Goal: Task Accomplishment & Management: Complete application form

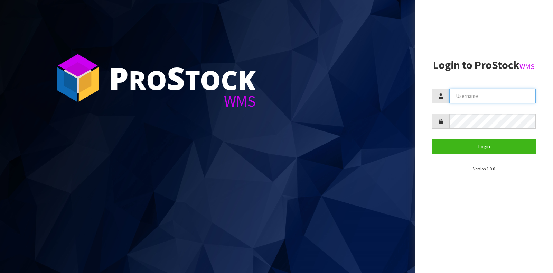
click at [461, 97] on input "text" at bounding box center [492, 95] width 86 height 15
type input "GATOR"
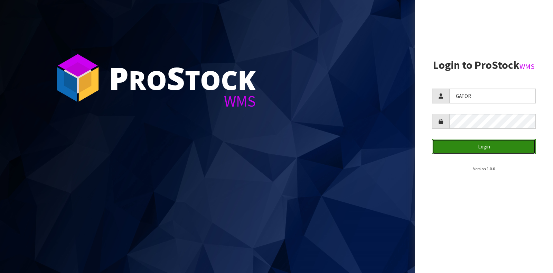
click at [449, 150] on button "Login" at bounding box center [484, 146] width 104 height 15
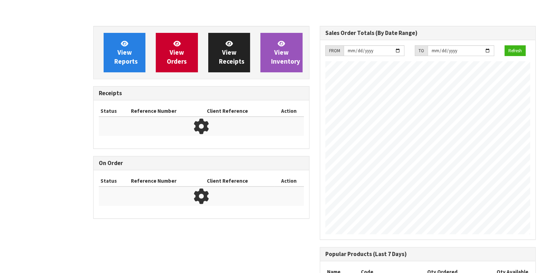
scroll to position [386, 226]
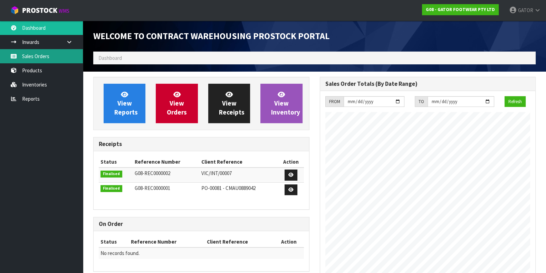
click at [24, 58] on link "Sales Orders" at bounding box center [41, 56] width 83 height 14
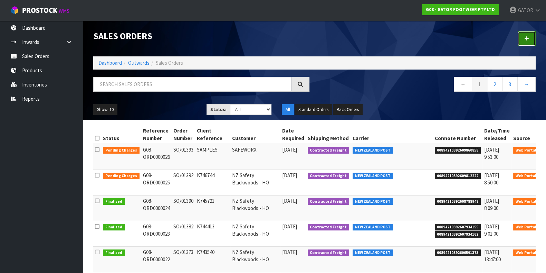
click at [527, 38] on icon at bounding box center [527, 38] width 5 height 5
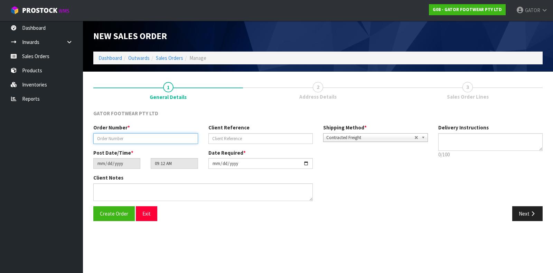
click at [125, 138] on input "text" at bounding box center [145, 138] width 105 height 11
paste input "SO/01400"
type input "SO/01400"
click at [263, 134] on input "text" at bounding box center [260, 138] width 105 height 11
paste input "K747100"
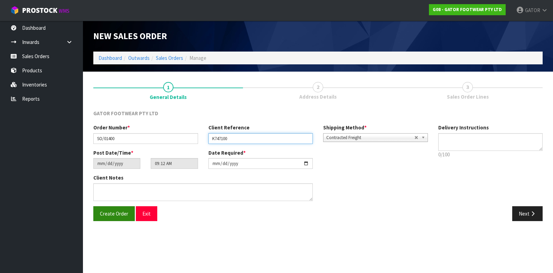
type input "K747100"
click at [111, 213] on span "Create Order" at bounding box center [114, 213] width 28 height 7
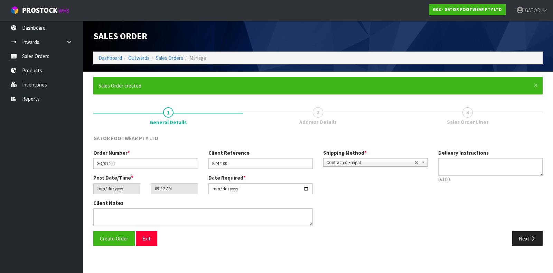
type input "14:12:00.000"
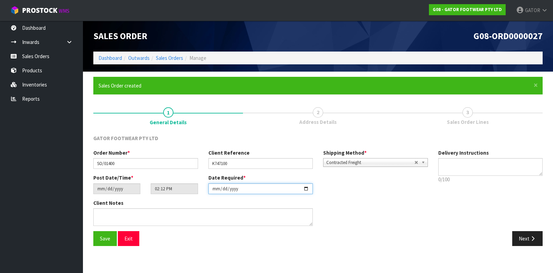
click at [309, 193] on input "[DATE]" at bounding box center [260, 188] width 105 height 11
click at [308, 190] on input "[DATE]" at bounding box center [260, 188] width 105 height 11
type input "[DATE]"
click at [97, 240] on button "Save" at bounding box center [105, 238] width 24 height 15
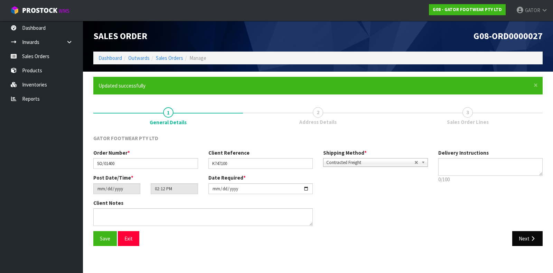
type input "19:12:00.000"
click at [533, 238] on icon "button" at bounding box center [532, 238] width 7 height 5
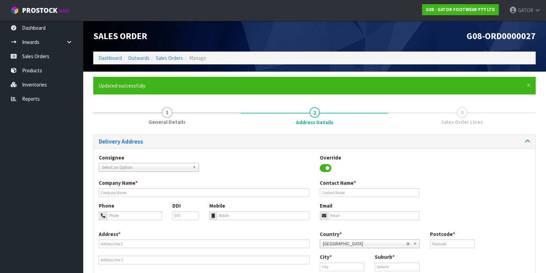
click at [145, 168] on span "Select an Option" at bounding box center [146, 167] width 88 height 8
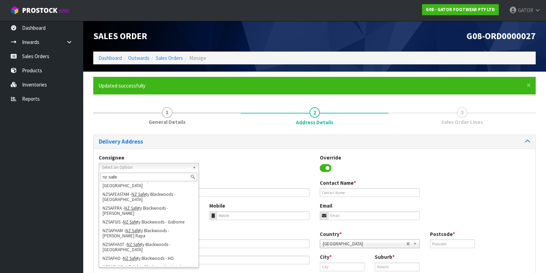
scroll to position [84, 0]
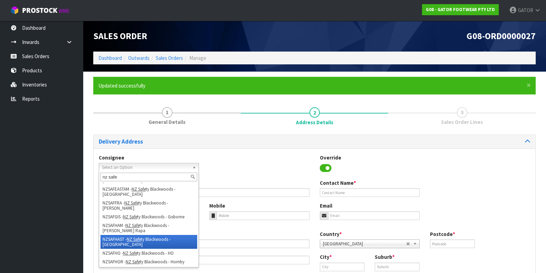
type input "nz safe"
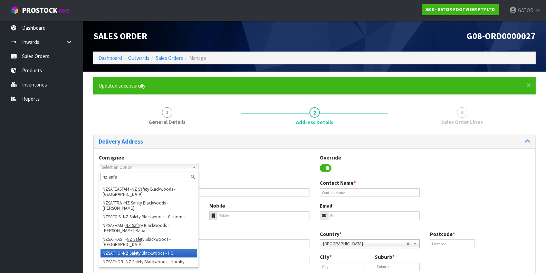
click at [160, 250] on li "NZSAFHO - NZ Safe ty Blackwoods - HO" at bounding box center [149, 252] width 97 height 9
type input "NZ Safety Blackwoods - HO"
type input "[PHONE_NUMBER]"
type input "[EMAIL_ADDRESS][DOMAIN_NAME]"
type input "[STREET_ADDRESS]"
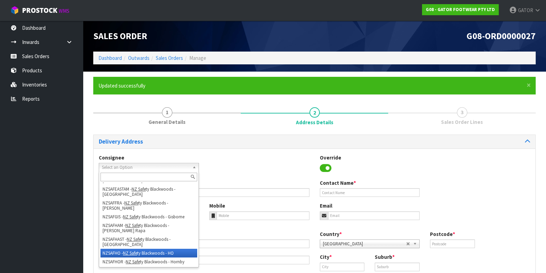
type input "2104"
type input "[GEOGRAPHIC_DATA]"
type input "WIRI"
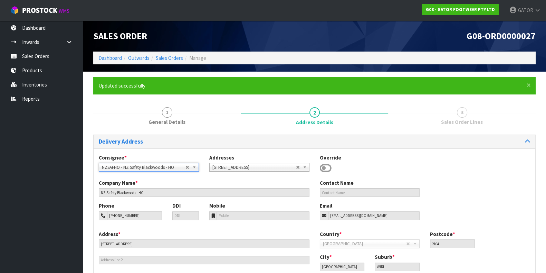
scroll to position [46, 0]
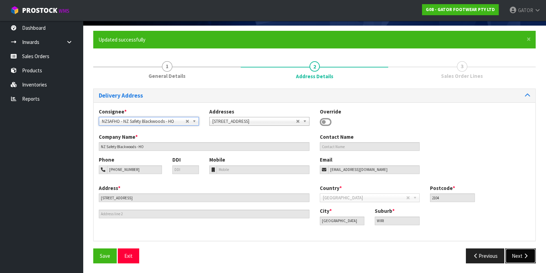
click at [527, 256] on icon "button" at bounding box center [526, 255] width 7 height 5
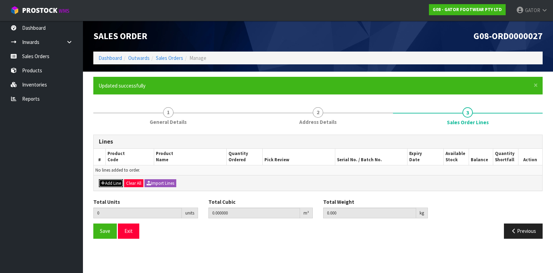
click at [112, 180] on button "Add Line" at bounding box center [111, 183] width 24 height 8
type input "0"
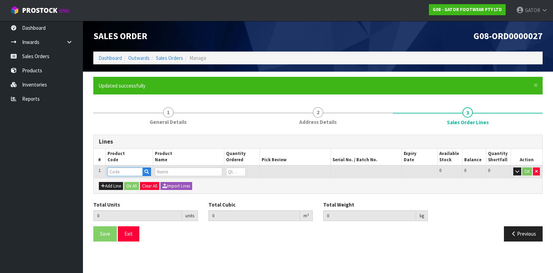
click at [114, 171] on input "text" at bounding box center [124, 171] width 35 height 9
type input "GP2404/11"
type input "0.000000"
type input "0.000"
type input "GATOR POLAR SAFETY BOOT SIZE: 11 ([GEOGRAPHIC_DATA]/AU)/46"
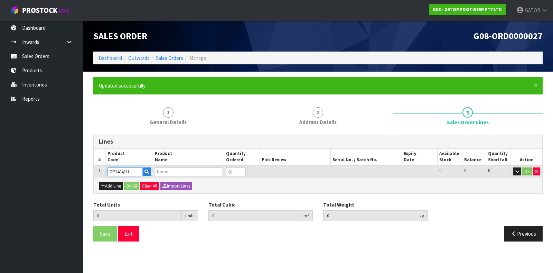
type input "0"
type input "GP2404/11"
type input "1"
type input "0.018759"
type input "2.4"
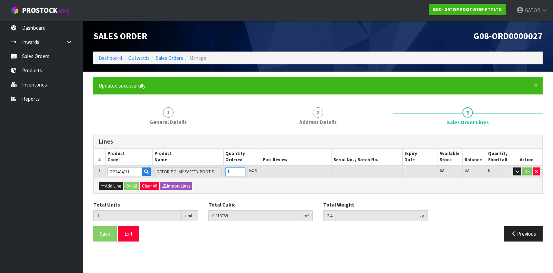
type input "1"
click at [242, 170] on input "1" at bounding box center [235, 171] width 20 height 9
click at [134, 184] on button "Ok All" at bounding box center [131, 186] width 15 height 8
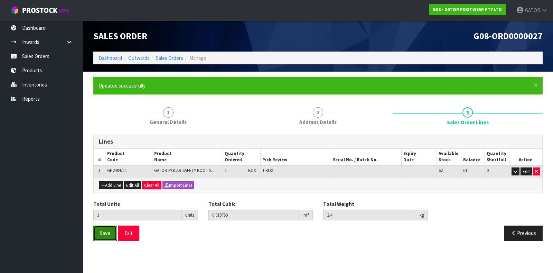
click at [102, 232] on span "Save" at bounding box center [105, 232] width 10 height 7
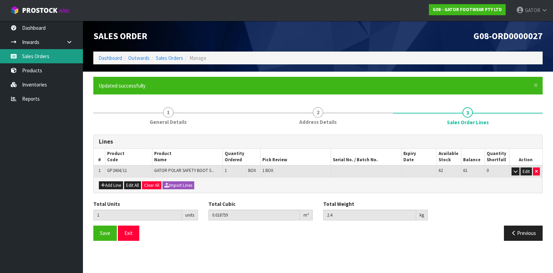
click at [42, 55] on link "Sales Orders" at bounding box center [41, 56] width 83 height 14
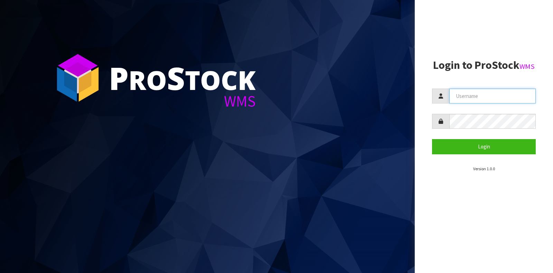
click at [467, 98] on input "text" at bounding box center [492, 95] width 86 height 15
type input "GATOR"
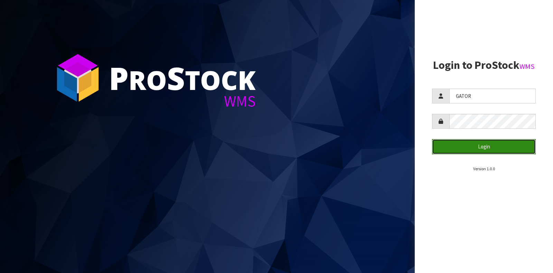
click at [458, 153] on button "Login" at bounding box center [484, 146] width 104 height 15
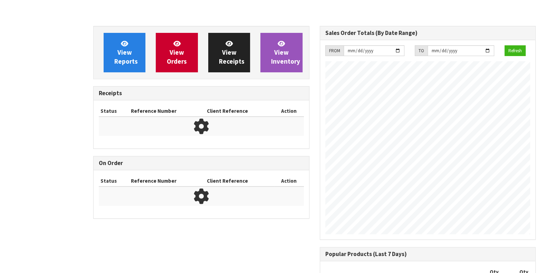
scroll to position [386, 226]
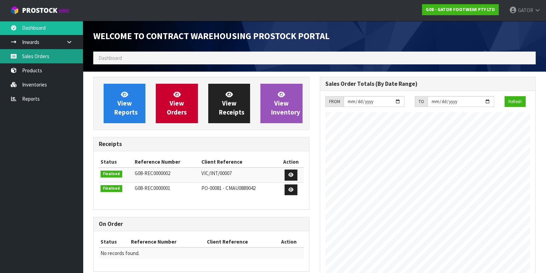
click at [40, 56] on link "Sales Orders" at bounding box center [41, 56] width 83 height 14
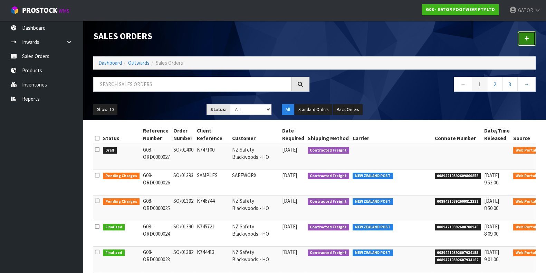
click at [529, 43] on link at bounding box center [527, 38] width 18 height 15
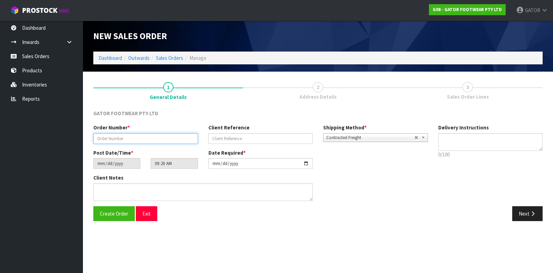
click at [145, 138] on input "text" at bounding box center [145, 138] width 105 height 11
paste input "SO/01401"
type input "SO/01401"
click at [254, 140] on input "text" at bounding box center [260, 138] width 105 height 11
type input "5111"
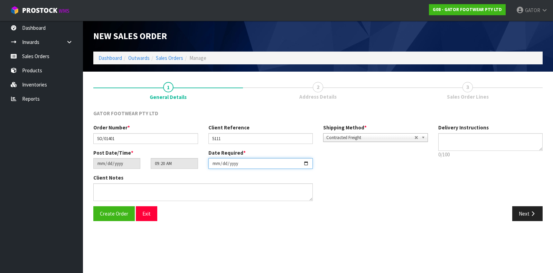
click at [310, 164] on input "[DATE]" at bounding box center [260, 163] width 105 height 11
click at [308, 162] on input "[DATE]" at bounding box center [260, 163] width 105 height 11
type input "[DATE]"
click at [124, 211] on span "Create Order" at bounding box center [114, 213] width 28 height 7
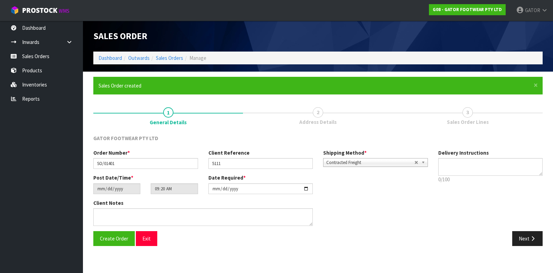
type input "14:20:00.000"
click at [539, 237] on button "Next" at bounding box center [527, 238] width 30 height 15
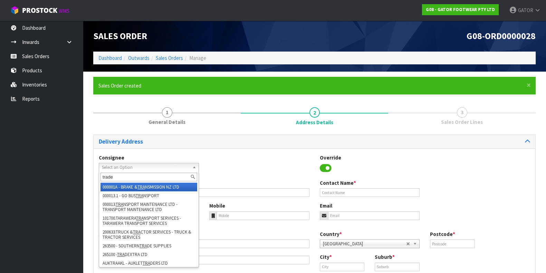
type input "trades"
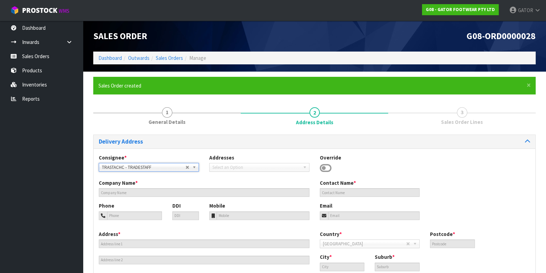
type input "TRADESTAFF"
type input "CHLOE BELLCHAMBERS"
type input "cbellchambers@tradestaff.co.nz"
type input "596 COLOMBO STREET"
type input "8011"
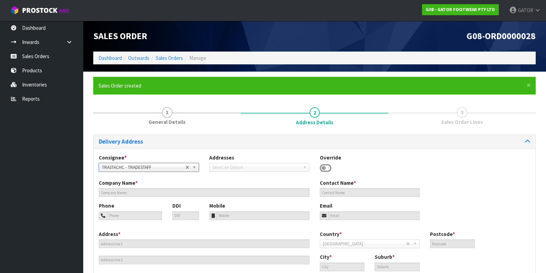
type input "Christchurch"
type input "CHRISTCHURCH CENTRAL CITY"
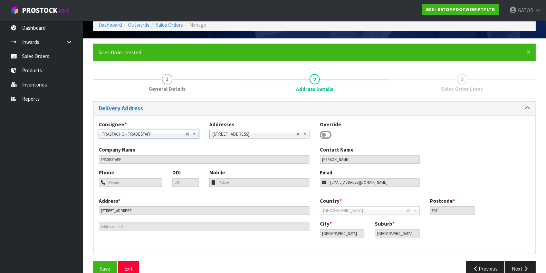
scroll to position [46, 0]
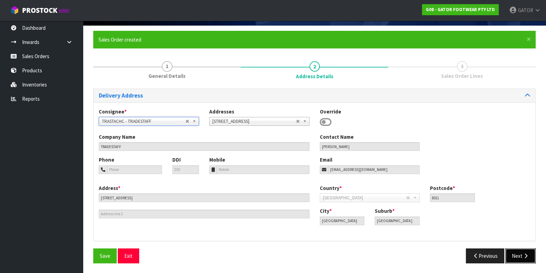
click at [522, 255] on button "Next" at bounding box center [521, 255] width 30 height 15
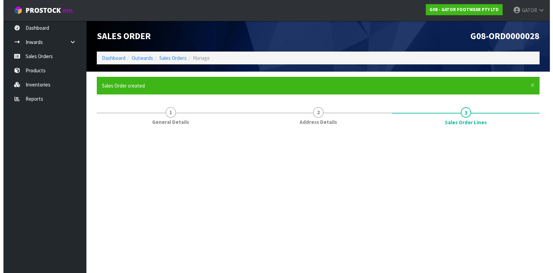
scroll to position [0, 0]
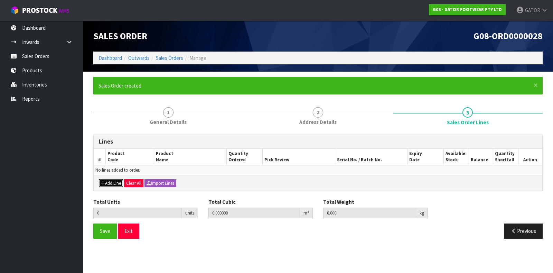
click at [111, 182] on button "Add Line" at bounding box center [111, 183] width 24 height 8
type input "0"
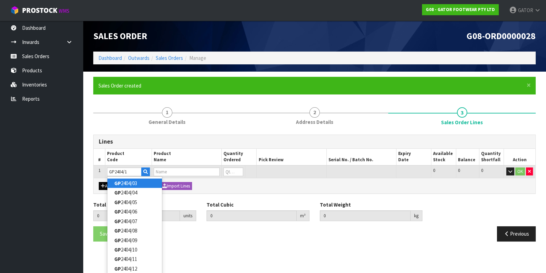
type input "GP2404/11"
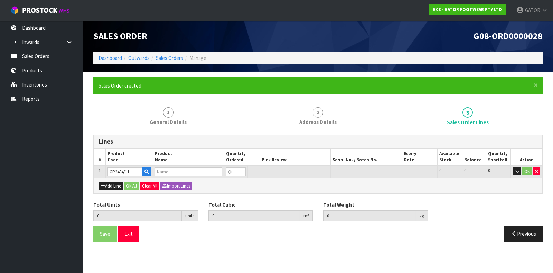
type input "0.000000"
type input "0.000"
type input "GATOR POLAR SAFETY BOOT SIZE: 11 ([GEOGRAPHIC_DATA]/AU)/46"
type input "0"
type input "GP2404/11"
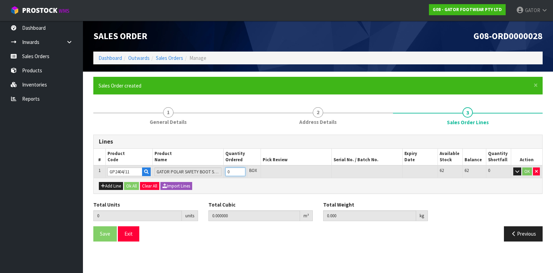
type input "1"
type input "0.018759"
type input "2.4"
type input "1"
click at [243, 169] on input "1" at bounding box center [235, 171] width 20 height 9
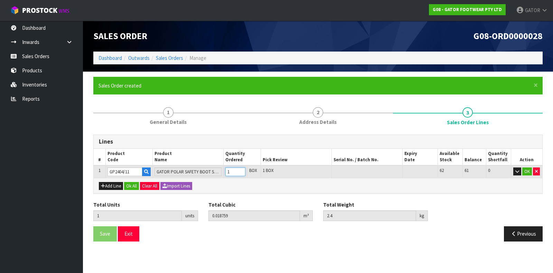
type input "2"
type input "0.037518"
type input "4.8"
type input "2"
click at [243, 169] on input "2" at bounding box center [235, 171] width 20 height 9
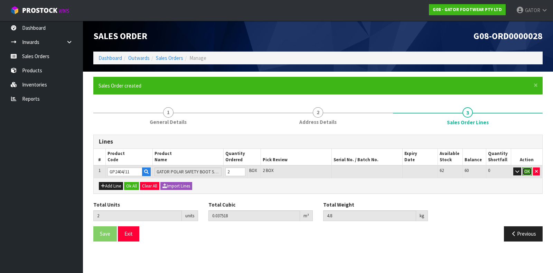
click at [527, 172] on button "OK" at bounding box center [527, 171] width 10 height 8
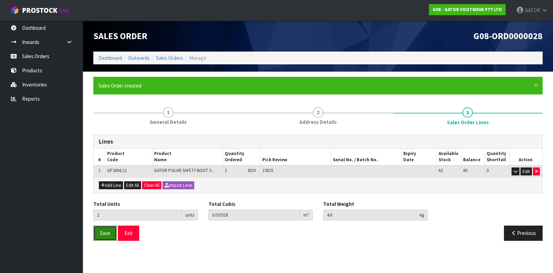
click at [106, 231] on span "Save" at bounding box center [105, 232] width 10 height 7
